Goal: Task Accomplishment & Management: Use online tool/utility

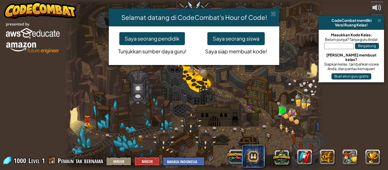
select select "id"
click at [145, 37] on button "Saya seorang pendidik" at bounding box center [152, 38] width 66 height 13
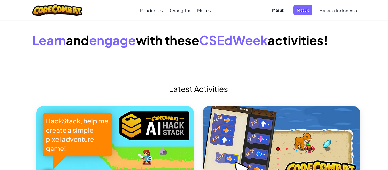
select select "id"
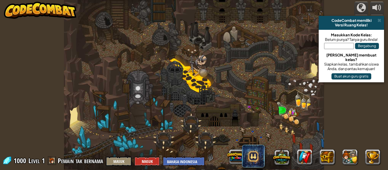
select select "id"
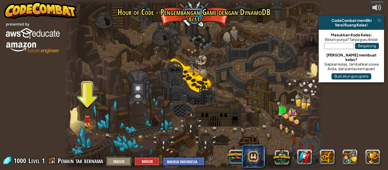
click at [117, 160] on button "Masuk" at bounding box center [119, 161] width 26 height 9
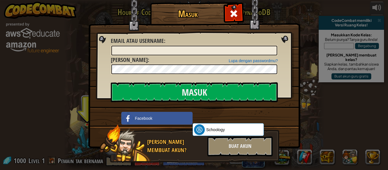
click at [301, 122] on div "Masuk Kesalahan tidak diketahui Email atau username : Lupa dengan passwordmu? K…" at bounding box center [194, 85] width 388 height 170
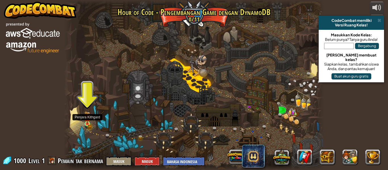
click at [87, 121] on img at bounding box center [87, 117] width 6 height 13
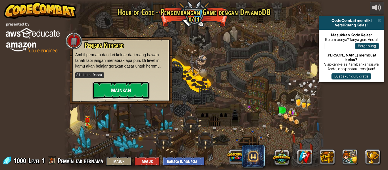
click at [105, 85] on button "Mainkan" at bounding box center [121, 90] width 57 height 17
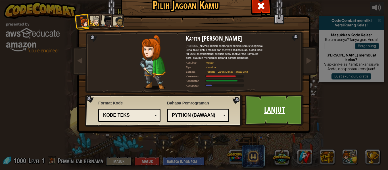
click at [273, 109] on link "Lanjut" at bounding box center [274, 110] width 59 height 31
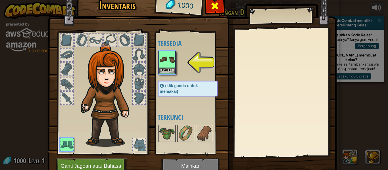
click at [213, 8] on span at bounding box center [214, 5] width 9 height 9
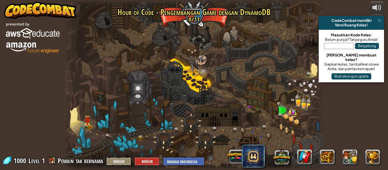
click at [154, 67] on div at bounding box center [194, 85] width 260 height 170
click at [85, 121] on img at bounding box center [87, 117] width 6 height 13
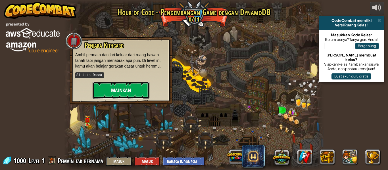
click at [101, 94] on button "Mainkan" at bounding box center [121, 90] width 57 height 17
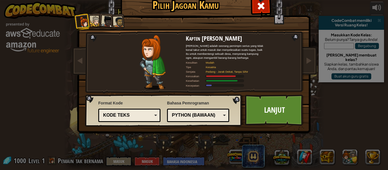
click at [224, 113] on div "Python (Bawaan) JavaScript Lua C++ Java (Eksperimental) Python (Bawaan)" at bounding box center [198, 115] width 62 height 13
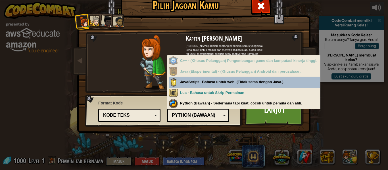
click at [224, 113] on div "Python (Bawaan) JavaScript Lua C++ Java (Eksperimental) Python (Bawaan)" at bounding box center [198, 115] width 62 height 13
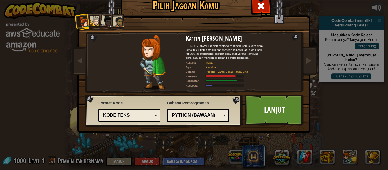
click at [155, 116] on div "Kode Teks" at bounding box center [129, 115] width 55 height 9
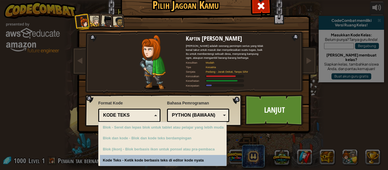
click at [155, 116] on div "Kode Teks" at bounding box center [129, 115] width 55 height 9
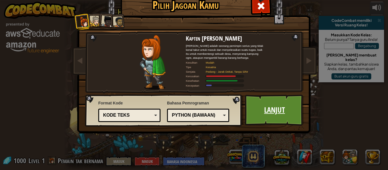
click at [274, 107] on link "Lanjut" at bounding box center [274, 110] width 59 height 31
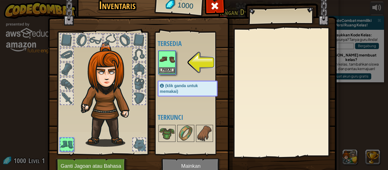
click at [168, 61] on img at bounding box center [167, 59] width 16 height 16
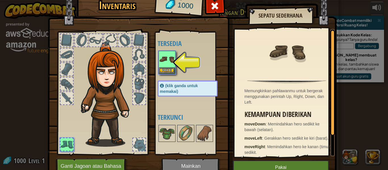
click at [271, 53] on img at bounding box center [287, 51] width 37 height 37
drag, startPoint x: 328, startPoint y: 109, endPoint x: 332, endPoint y: 153, distance: 44.2
click at [332, 153] on div "Memungkinkan pahlawanmu untuk bergerak menggunakan perintah Up, Right, Down, da…" at bounding box center [285, 93] width 100 height 128
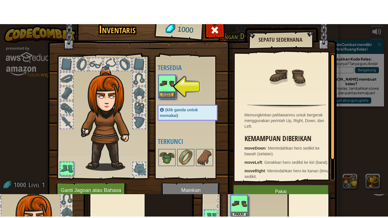
scroll to position [24, 0]
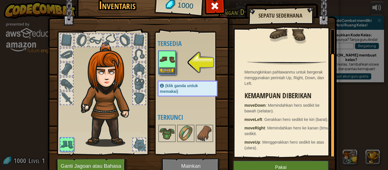
drag, startPoint x: 330, startPoint y: 131, endPoint x: 330, endPoint y: 161, distance: 29.6
click at [330, 161] on div "Inventaris 1000 Tersedia Pakai (klik ganda untuk memakai) Terkunci Sepatu Seder…" at bounding box center [194, 87] width 289 height 188
click at [246, 166] on button "Pakai" at bounding box center [281, 168] width 96 height 14
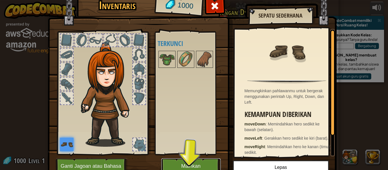
click at [190, 163] on button "Mainkan" at bounding box center [190, 167] width 59 height 16
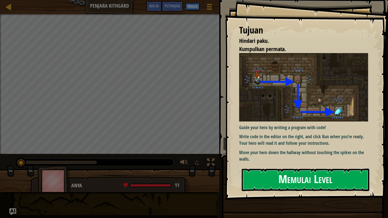
click at [255, 170] on button "Memulai Level" at bounding box center [306, 180] width 128 height 22
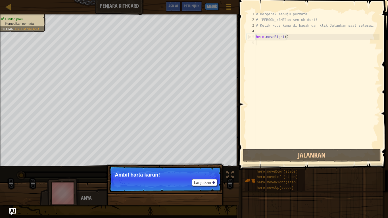
click at [138, 170] on p "Lanjutkan Ambil harta karun!" at bounding box center [165, 179] width 113 height 26
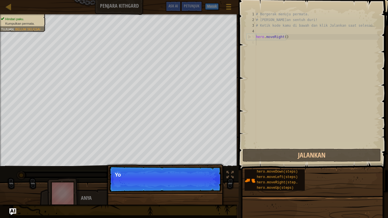
scroll to position [3, 0]
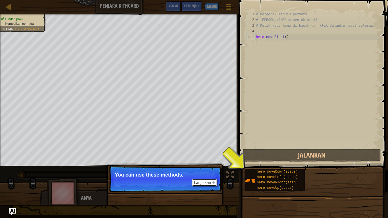
click at [196, 170] on button "Lanjutkan" at bounding box center [204, 182] width 25 height 7
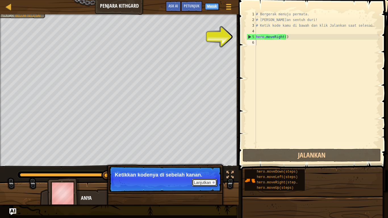
click at [209, 170] on button "Lanjutkan" at bounding box center [204, 182] width 25 height 7
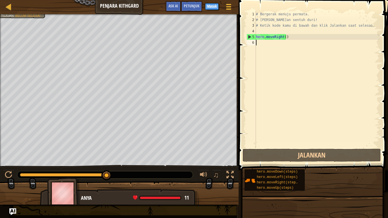
drag, startPoint x: 108, startPoint y: 178, endPoint x: 113, endPoint y: 179, distance: 5.5
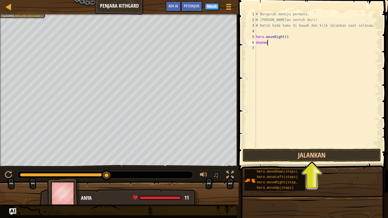
scroll to position [3, 1]
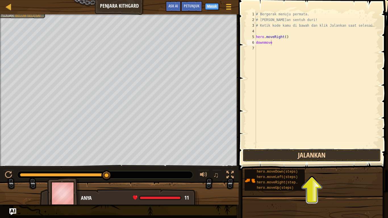
click at [301, 152] on button "Jalankan" at bounding box center [312, 155] width 138 height 13
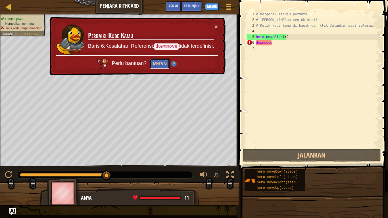
click at [157, 63] on button "Tanya AI" at bounding box center [160, 64] width 20 height 11
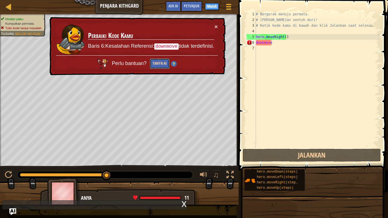
click at [163, 66] on button "Tanya AI" at bounding box center [160, 64] width 20 height 11
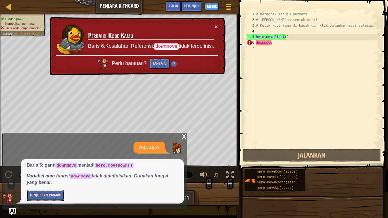
click at [47, 170] on button "Tunjukkan Padaku" at bounding box center [46, 195] width 38 height 11
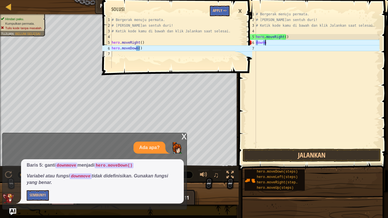
scroll to position [3, 0]
type textarea "d"
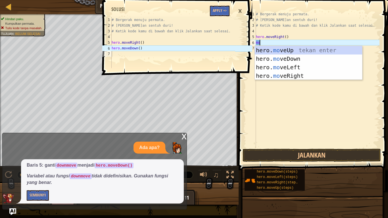
scroll to position [3, 0]
type textarea "move"
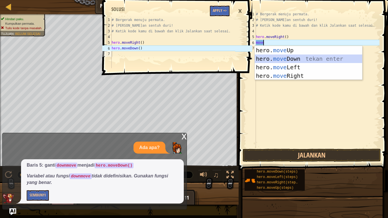
click at [286, 56] on div "hero. move Up tekan enter hero. move Down tekan enter hero. move Left tekan ent…" at bounding box center [308, 71] width 107 height 51
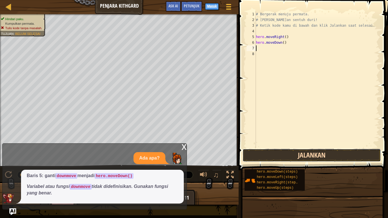
click at [300, 157] on button "Jalankan" at bounding box center [312, 155] width 138 height 13
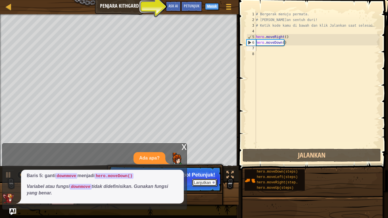
click at [206, 170] on button "Lanjutkan" at bounding box center [204, 182] width 25 height 7
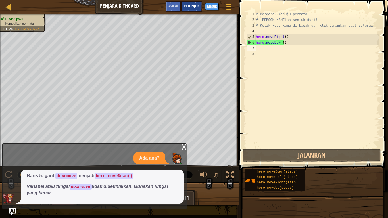
click at [192, 6] on span "Petunjuk" at bounding box center [192, 5] width 16 height 5
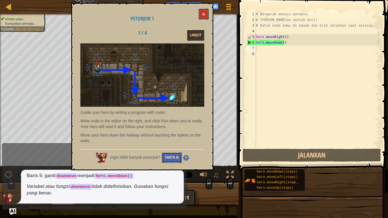
click at [167, 157] on button "Tanya AI" at bounding box center [172, 158] width 20 height 11
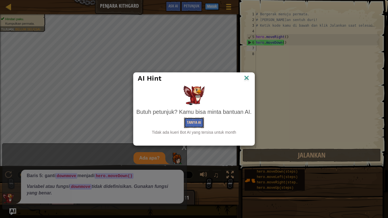
click at [193, 122] on button "Tanya AI" at bounding box center [194, 123] width 20 height 11
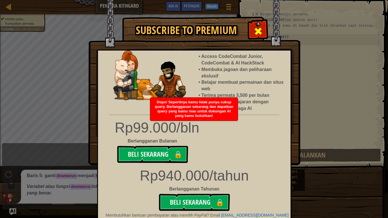
click at [258, 29] on span at bounding box center [258, 31] width 9 height 9
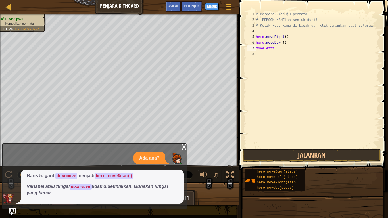
scroll to position [3, 1]
click at [294, 154] on button "Jalankan" at bounding box center [312, 155] width 138 height 13
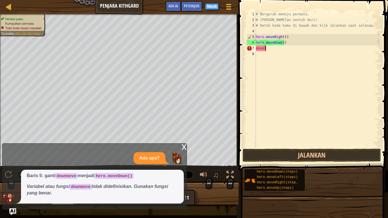
scroll to position [3, 0]
type textarea "m"
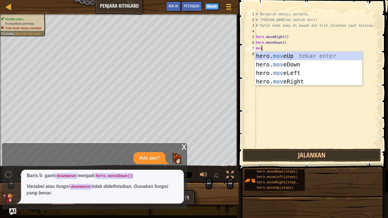
scroll to position [3, 0]
type textarea "move"
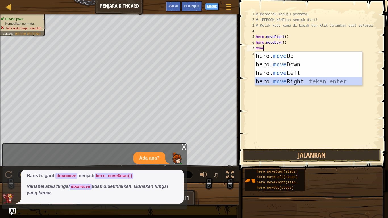
click at [285, 82] on div "hero. move Up tekan enter hero. move Down tekan enter hero. move Left tekan ent…" at bounding box center [308, 77] width 107 height 51
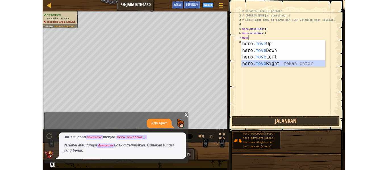
scroll to position [3, 0]
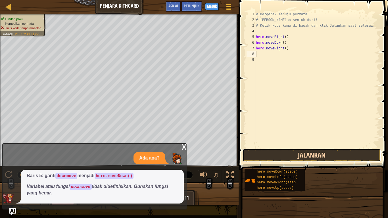
click at [291, 152] on button "Jalankan" at bounding box center [312, 155] width 138 height 13
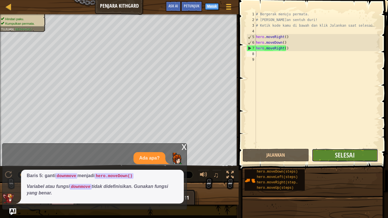
click at [321, 156] on button "Selesai" at bounding box center [345, 155] width 66 height 13
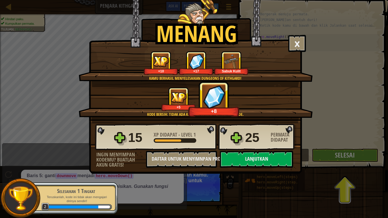
click at [321, 156] on div "Menang × Bagus sekali, hero. Kamu membangun kekuatan untuk melarikan diri dari …" at bounding box center [194, 109] width 388 height 218
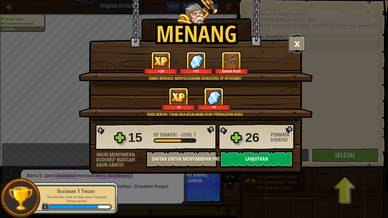
click at [293, 46] on button "×" at bounding box center [298, 43] width 18 height 17
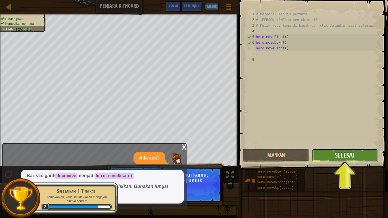
click at [333, 155] on button "Selesai" at bounding box center [345, 155] width 66 height 13
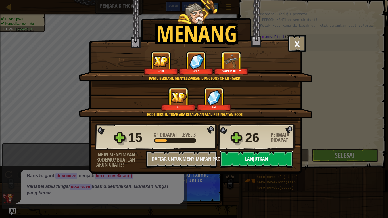
click at [242, 160] on button "Lanjutkan" at bounding box center [256, 159] width 73 height 17
select select "id"
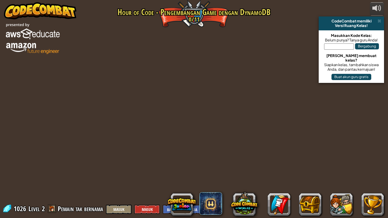
select select "id"
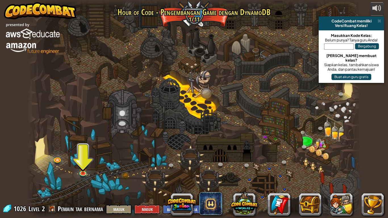
click at [204, 85] on div at bounding box center [194, 109] width 334 height 218
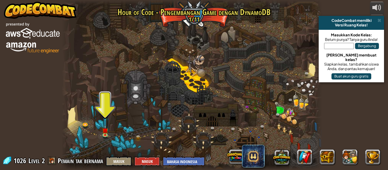
click at [186, 69] on div at bounding box center [192, 85] width 260 height 170
click at [106, 111] on div at bounding box center [192, 85] width 260 height 170
click at [104, 134] on img at bounding box center [105, 128] width 6 height 14
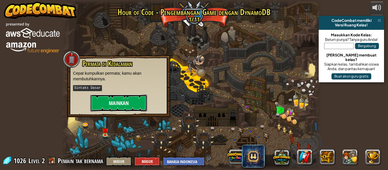
click at [113, 103] on button "Mainkan" at bounding box center [118, 103] width 57 height 17
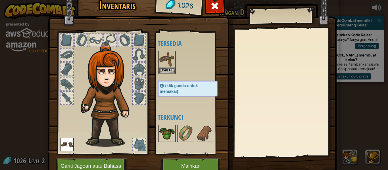
click at [165, 130] on img at bounding box center [167, 134] width 16 height 16
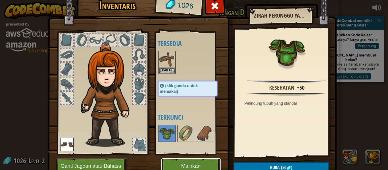
click at [185, 162] on button "Mainkan" at bounding box center [190, 167] width 59 height 16
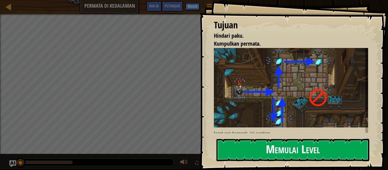
click at [287, 155] on button "Memulai Level" at bounding box center [293, 150] width 153 height 22
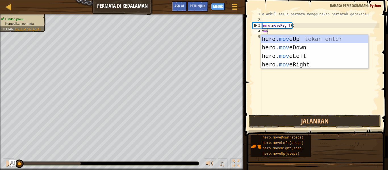
scroll to position [3, 0]
type textarea "move"
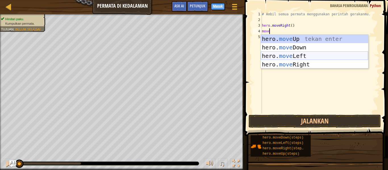
click at [281, 54] on div "hero. move Up tekan enter hero. move Down tekan enter hero. move Left tekan ent…" at bounding box center [314, 60] width 107 height 51
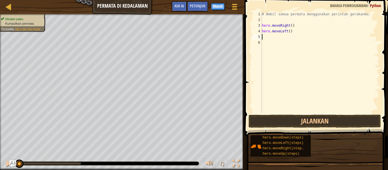
scroll to position [3, 0]
click at [295, 118] on button "Jalankan" at bounding box center [315, 121] width 132 height 13
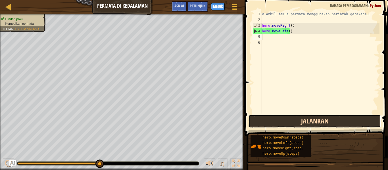
click at [292, 124] on button "Jalankan" at bounding box center [315, 121] width 132 height 13
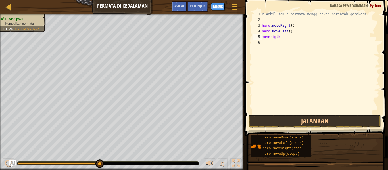
scroll to position [3, 1]
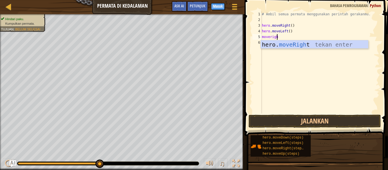
type textarea "moveright"
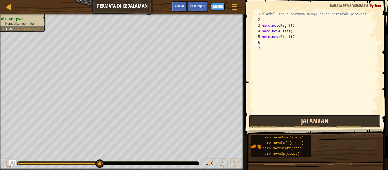
click at [295, 123] on button "Jalankan" at bounding box center [315, 121] width 132 height 13
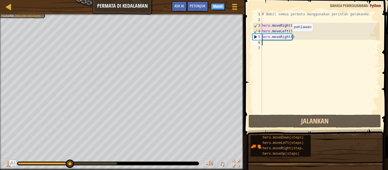
click at [287, 37] on div "# Ambil semua permata menggunakan perintah gerakanmu. hero . moveRight ( ) hero…" at bounding box center [320, 68] width 119 height 114
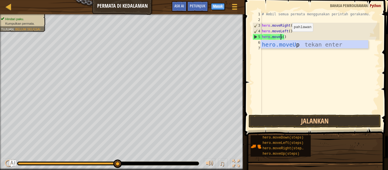
scroll to position [3, 2]
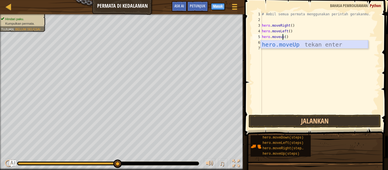
click at [287, 42] on div "hero.moveUp tekan enter" at bounding box center [314, 53] width 107 height 26
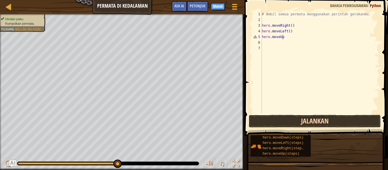
click at [292, 118] on button "Jalankan" at bounding box center [315, 121] width 132 height 13
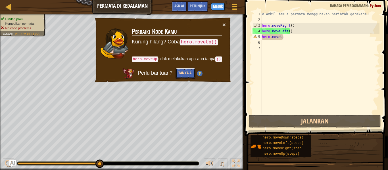
click at [188, 73] on button "Tanya AI" at bounding box center [186, 73] width 20 height 11
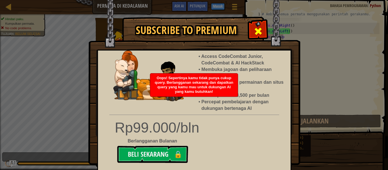
click at [254, 27] on span at bounding box center [258, 31] width 9 height 9
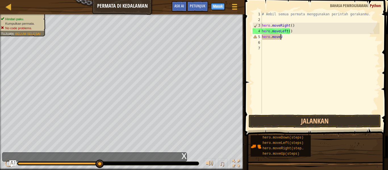
scroll to position [3, 1]
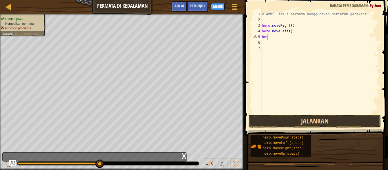
type textarea "h"
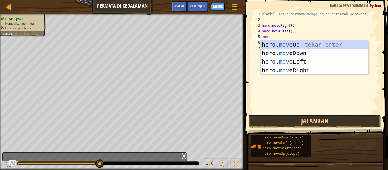
scroll to position [3, 0]
type textarea "move"
click at [278, 47] on div "hero. move Up tekan enter hero. move Down tekan enter hero. move Left tekan ent…" at bounding box center [314, 65] width 107 height 51
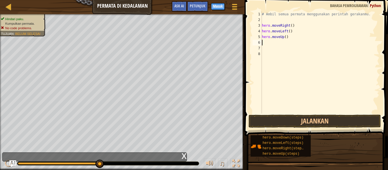
scroll to position [3, 0]
type textarea "hero.moveUp()"
click at [283, 118] on button "Jalankan" at bounding box center [315, 121] width 132 height 13
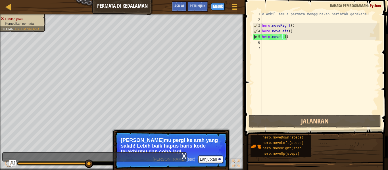
click at [183, 155] on div "x" at bounding box center [184, 156] width 5 height 6
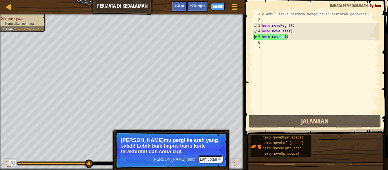
click at [206, 157] on button "Lanjutkan" at bounding box center [210, 159] width 25 height 7
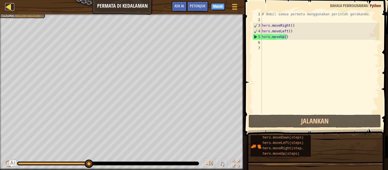
click at [9, 6] on div at bounding box center [8, 6] width 7 height 7
select select "id"
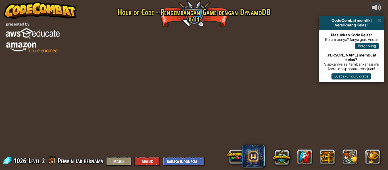
select select "id"
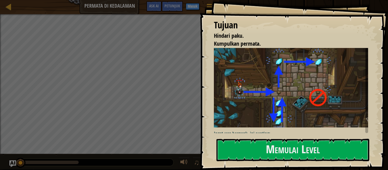
select select "id"
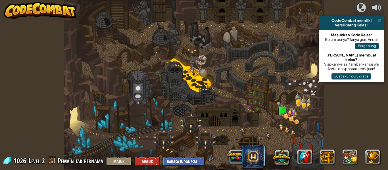
select select "id"
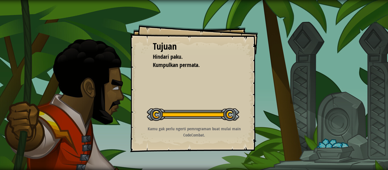
select select "id"
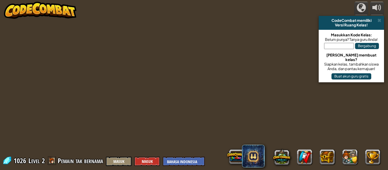
select select "id"
